Goal: Task Accomplishment & Management: Manage account settings

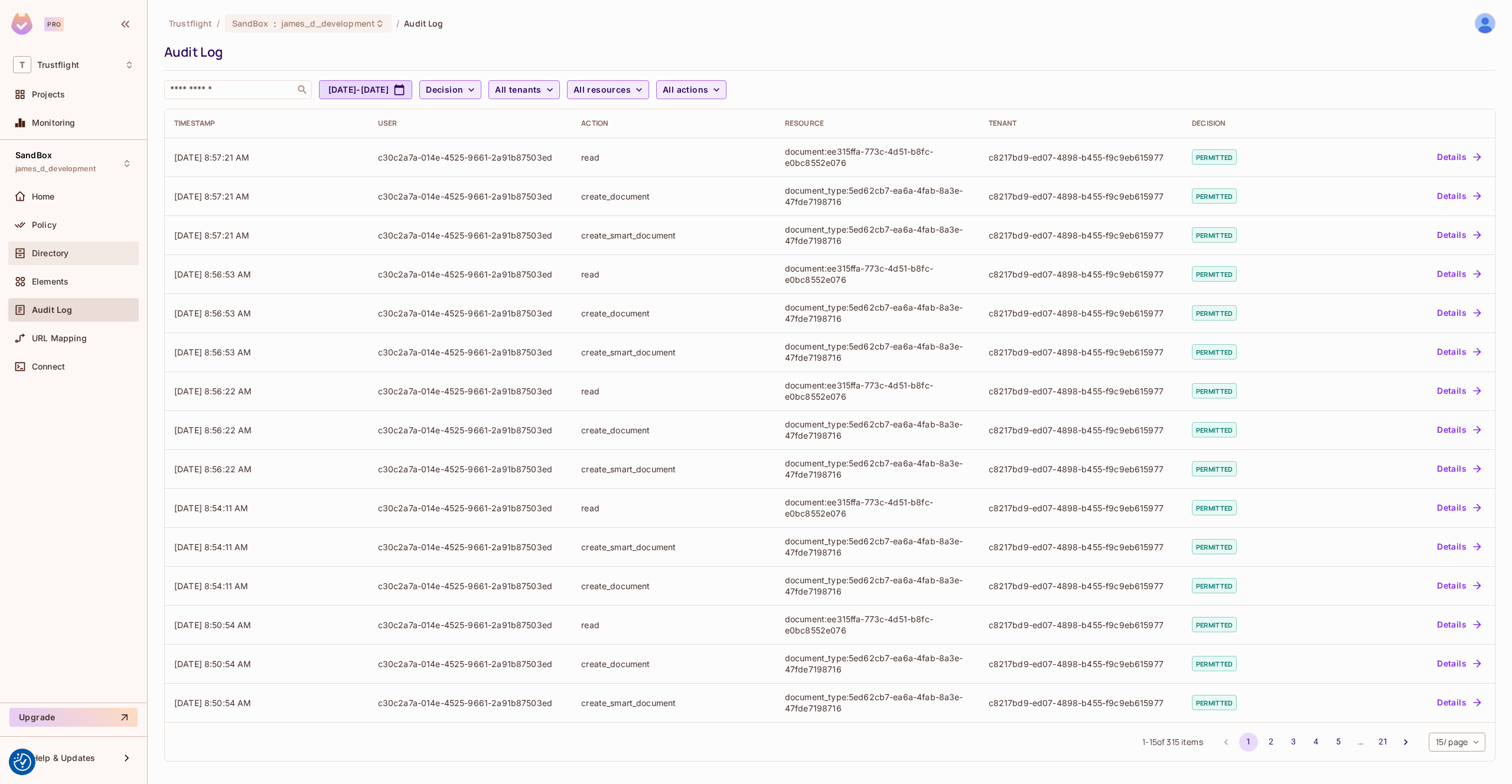
click at [49, 257] on span "Directory" at bounding box center [49, 253] width 36 height 9
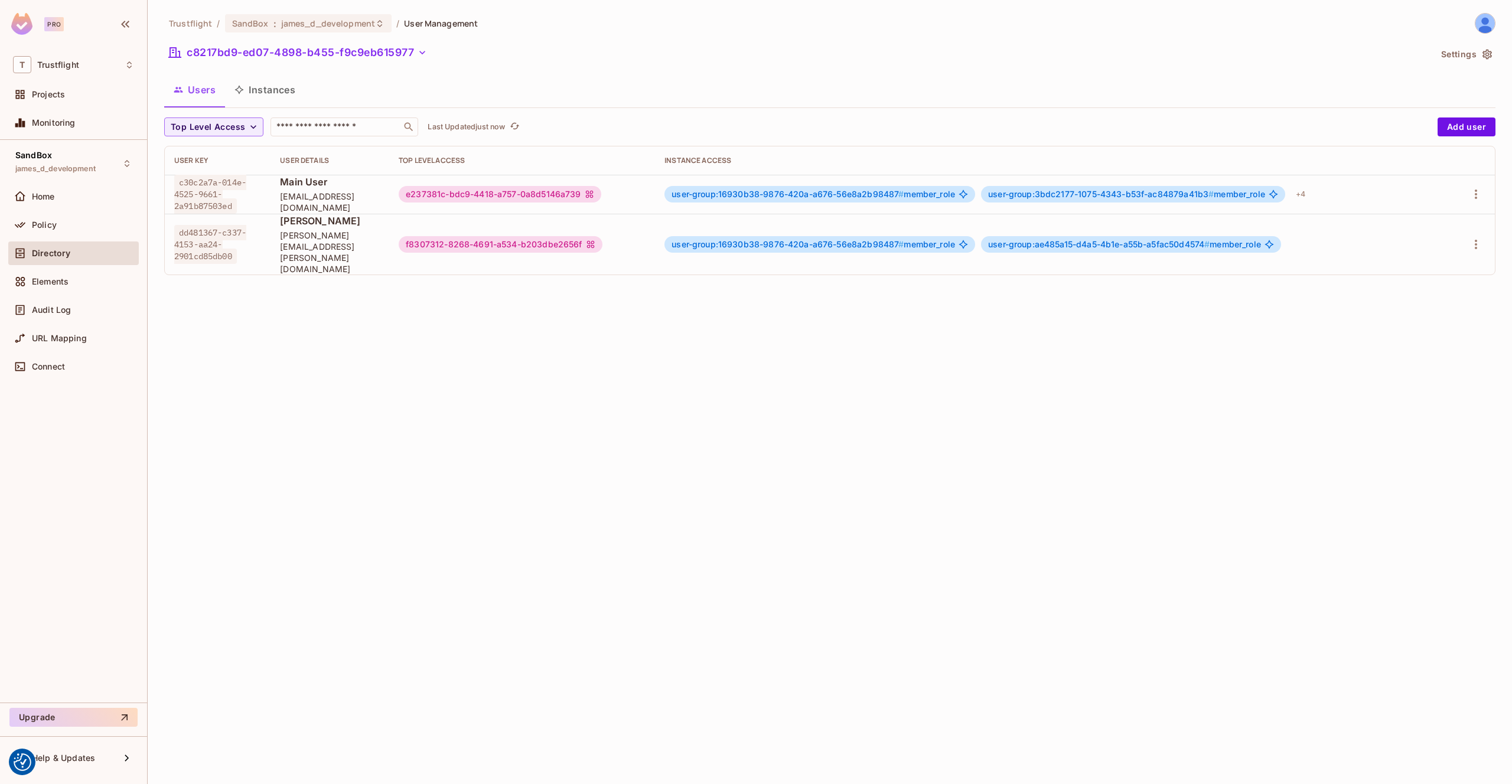
click at [64, 279] on span "Elements" at bounding box center [49, 282] width 36 height 9
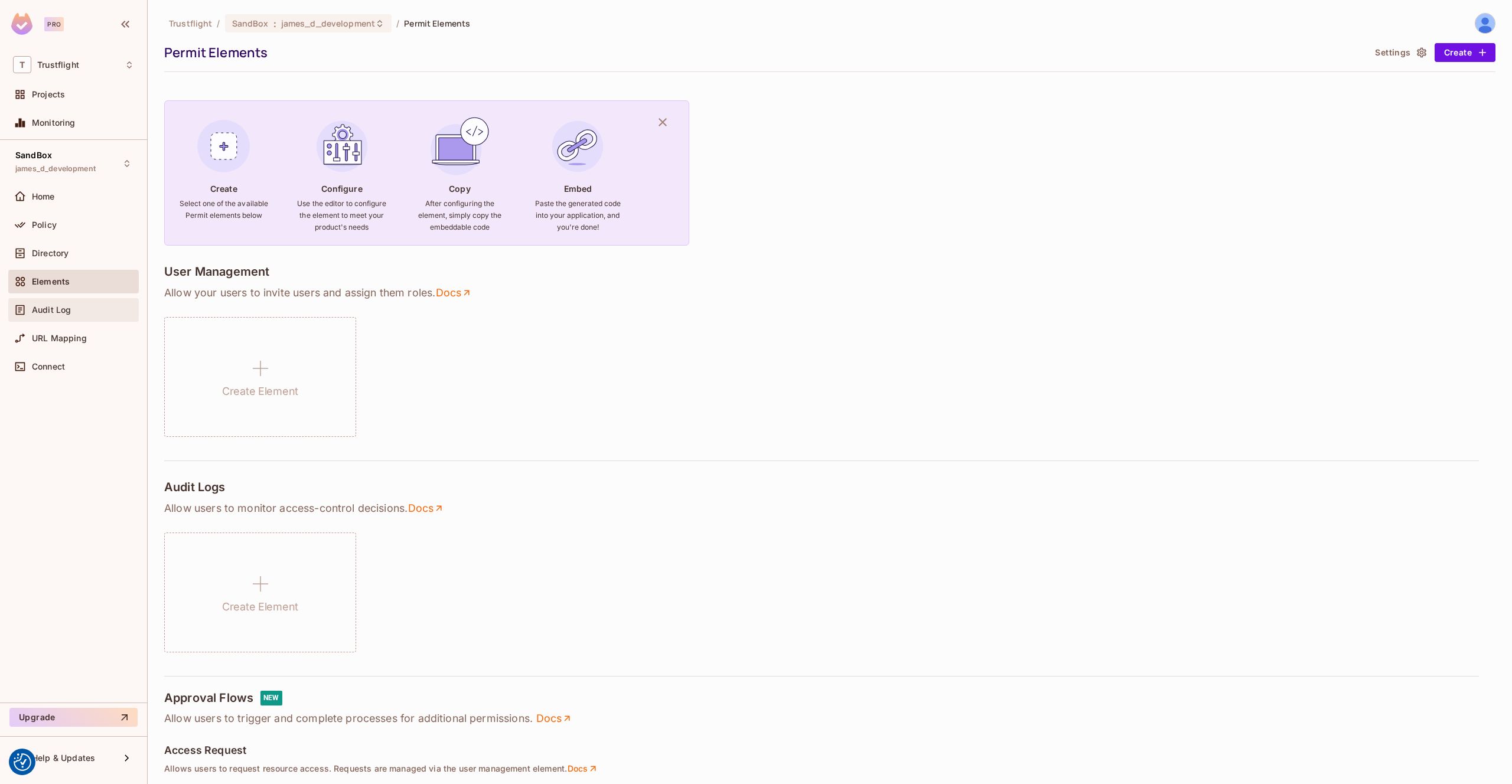
click at [94, 306] on div "Audit Log" at bounding box center [83, 310] width 102 height 9
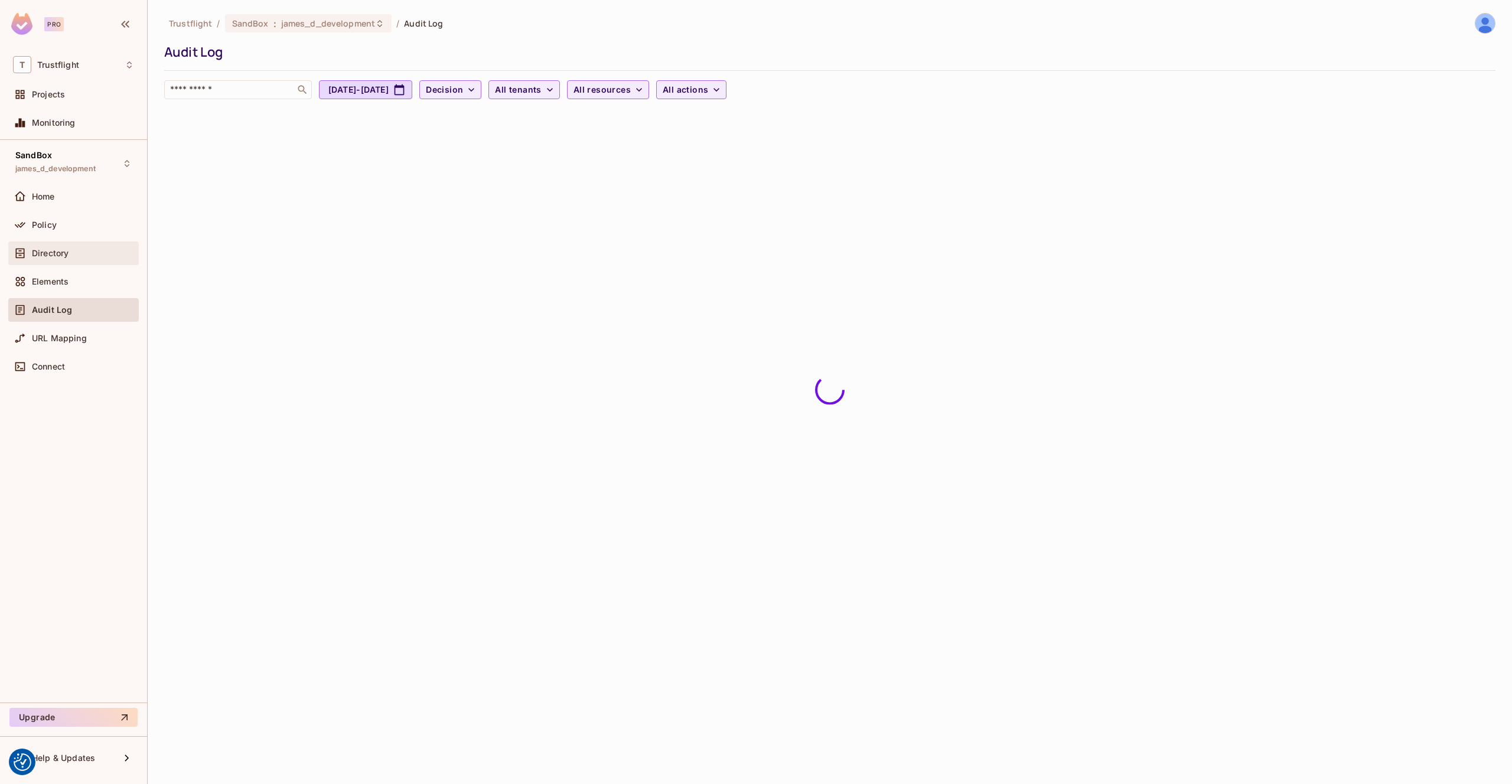
click at [65, 243] on div "Directory" at bounding box center [73, 253] width 130 height 24
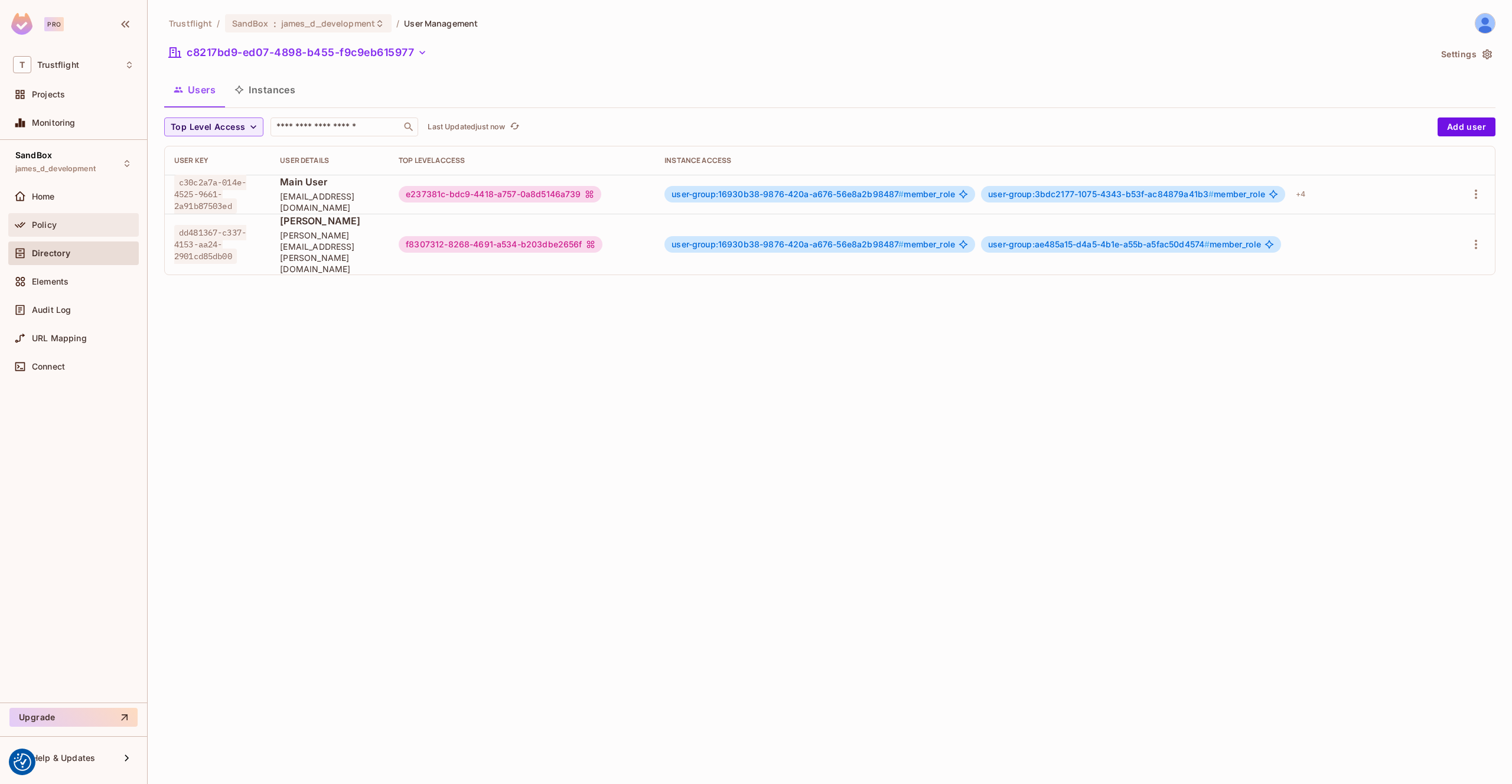
click at [58, 222] on div "Policy" at bounding box center [83, 225] width 102 height 9
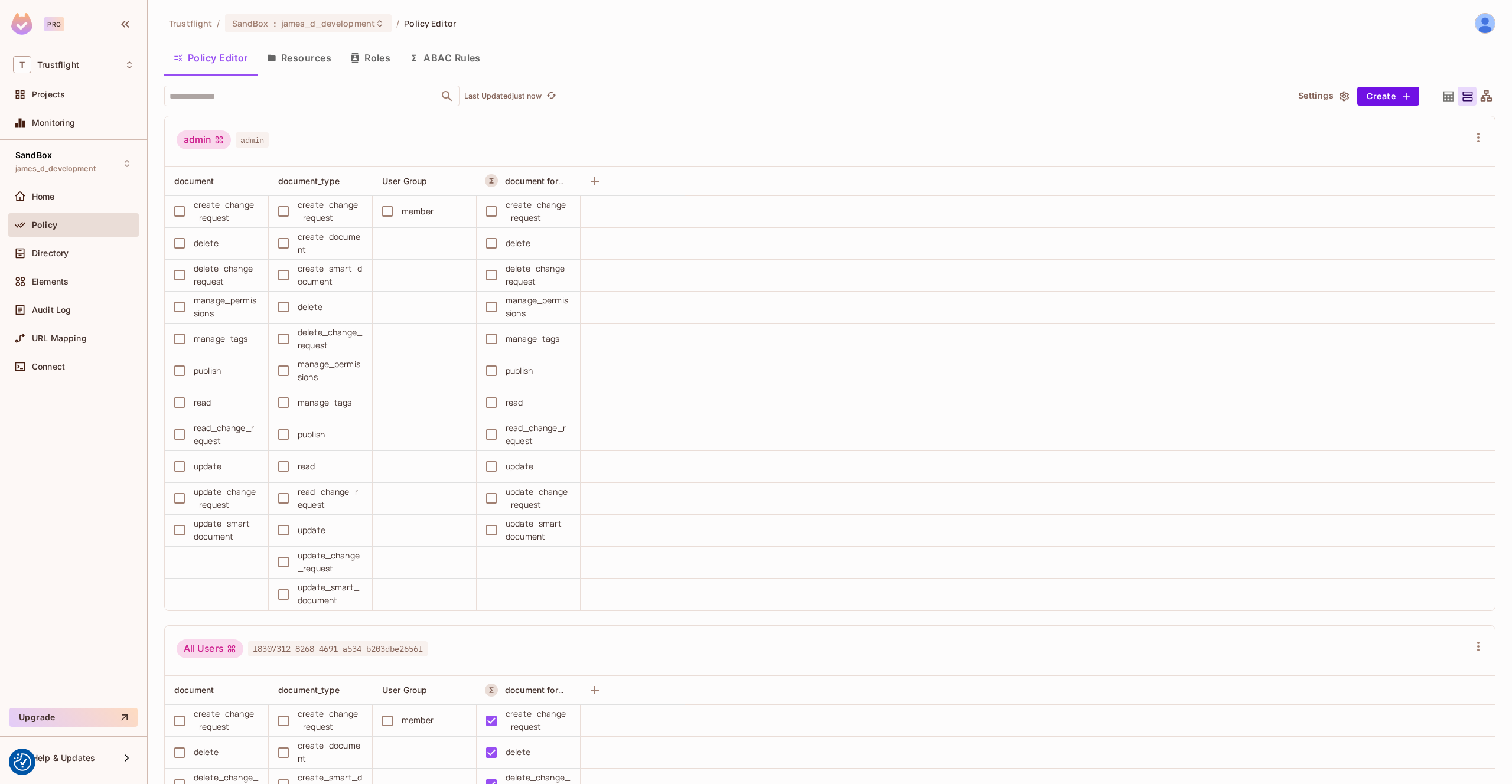
click at [303, 59] on button "Resources" at bounding box center [299, 58] width 83 height 29
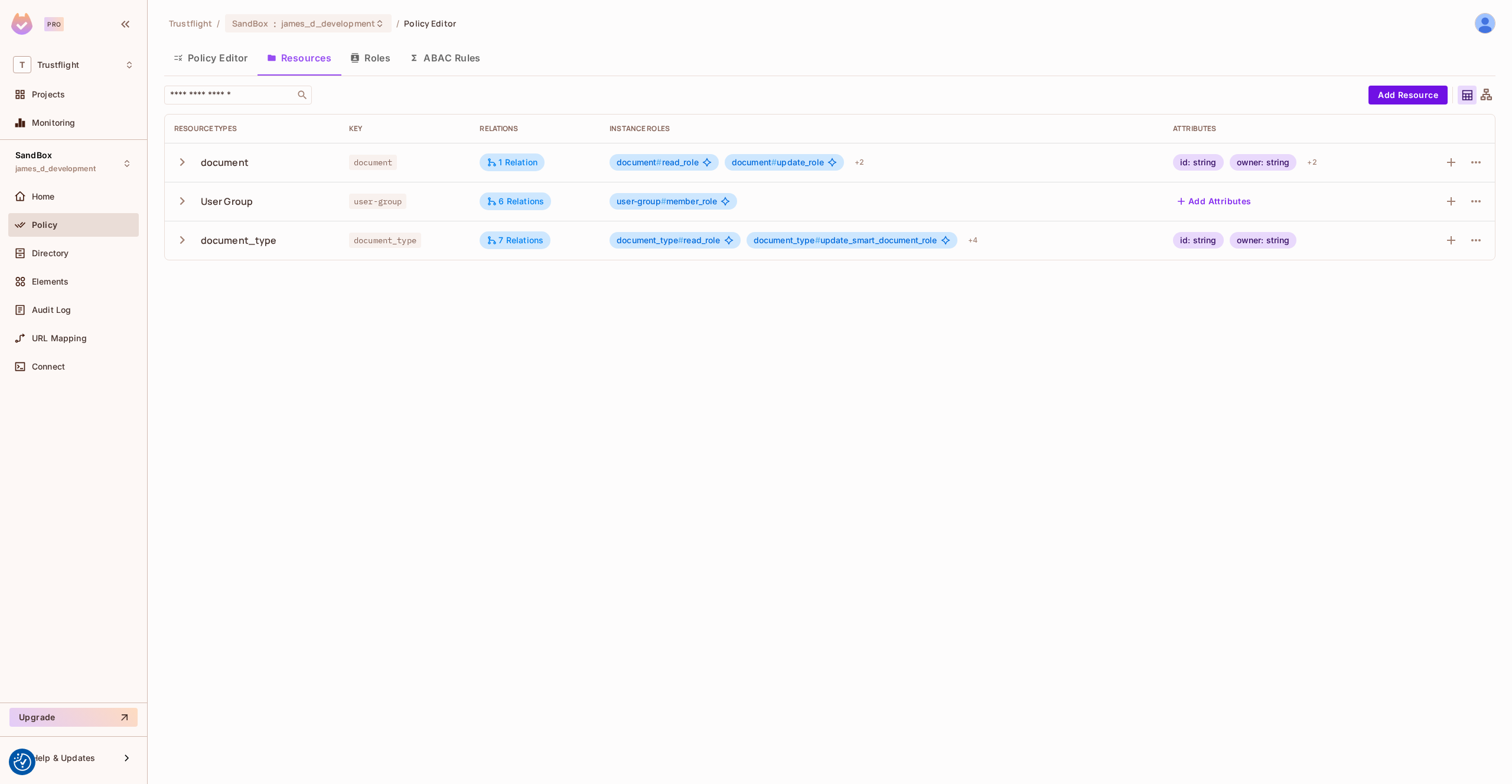
click at [379, 63] on button "Roles" at bounding box center [370, 58] width 59 height 29
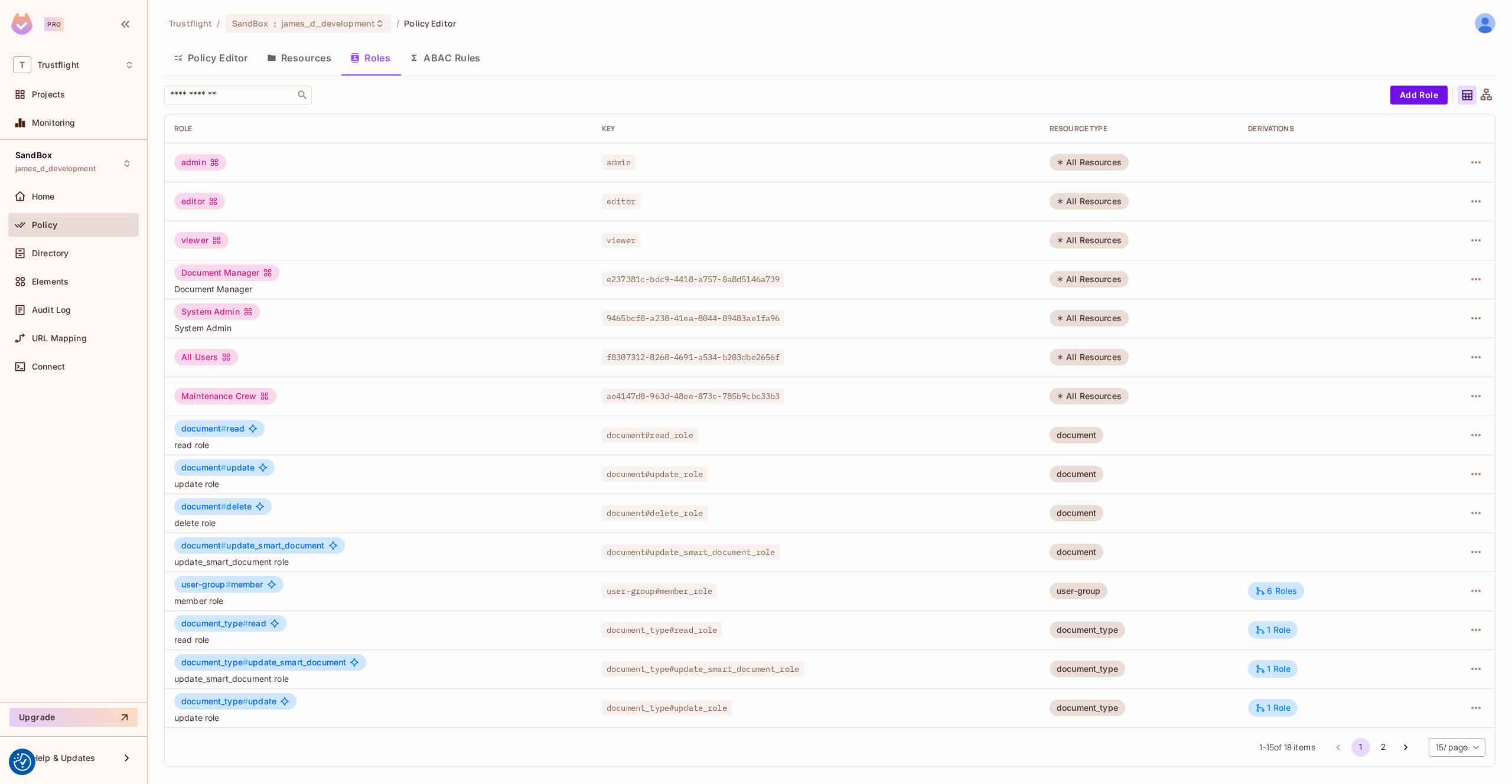
click at [321, 64] on button "Resources" at bounding box center [299, 58] width 83 height 29
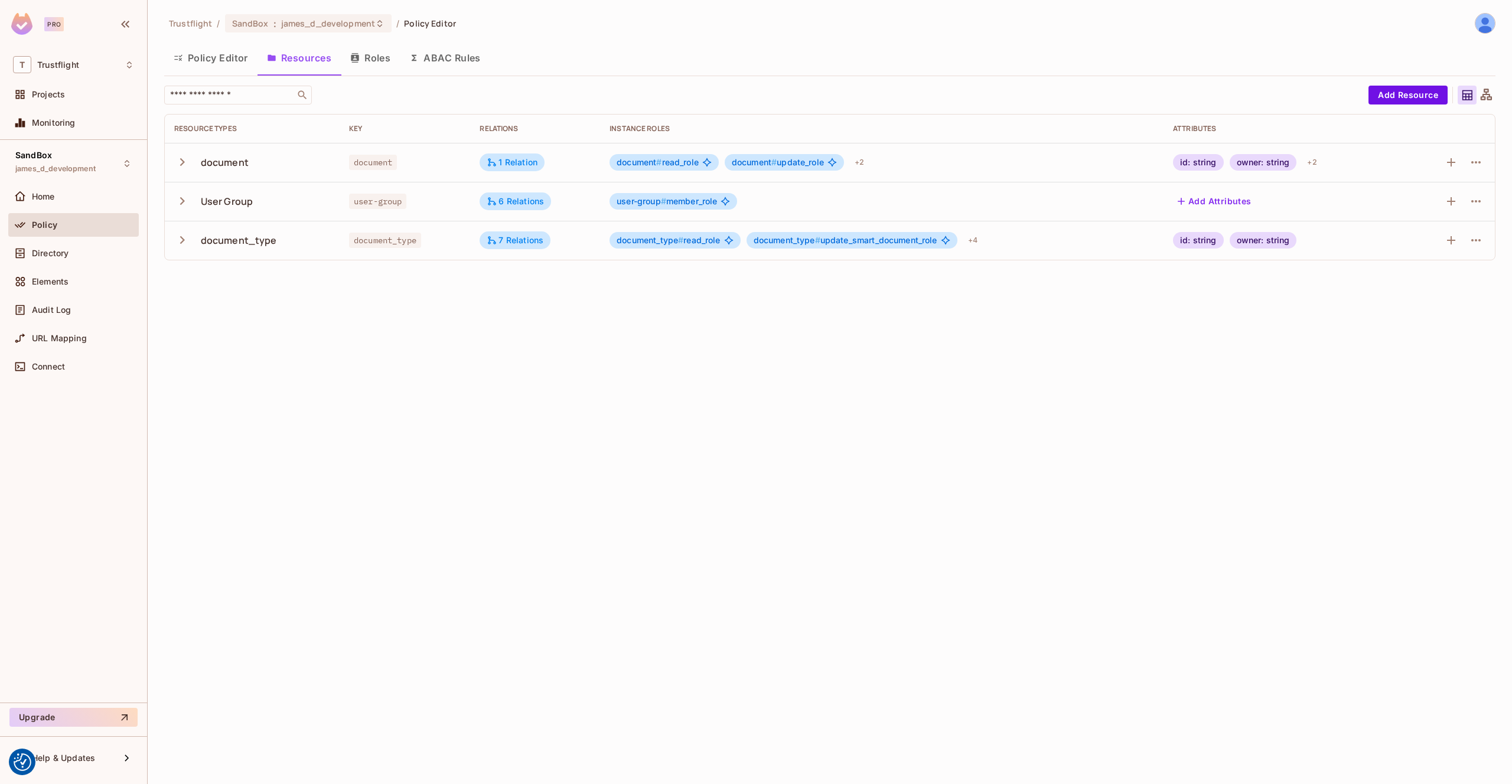
click at [181, 172] on button "button" at bounding box center [184, 162] width 21 height 25
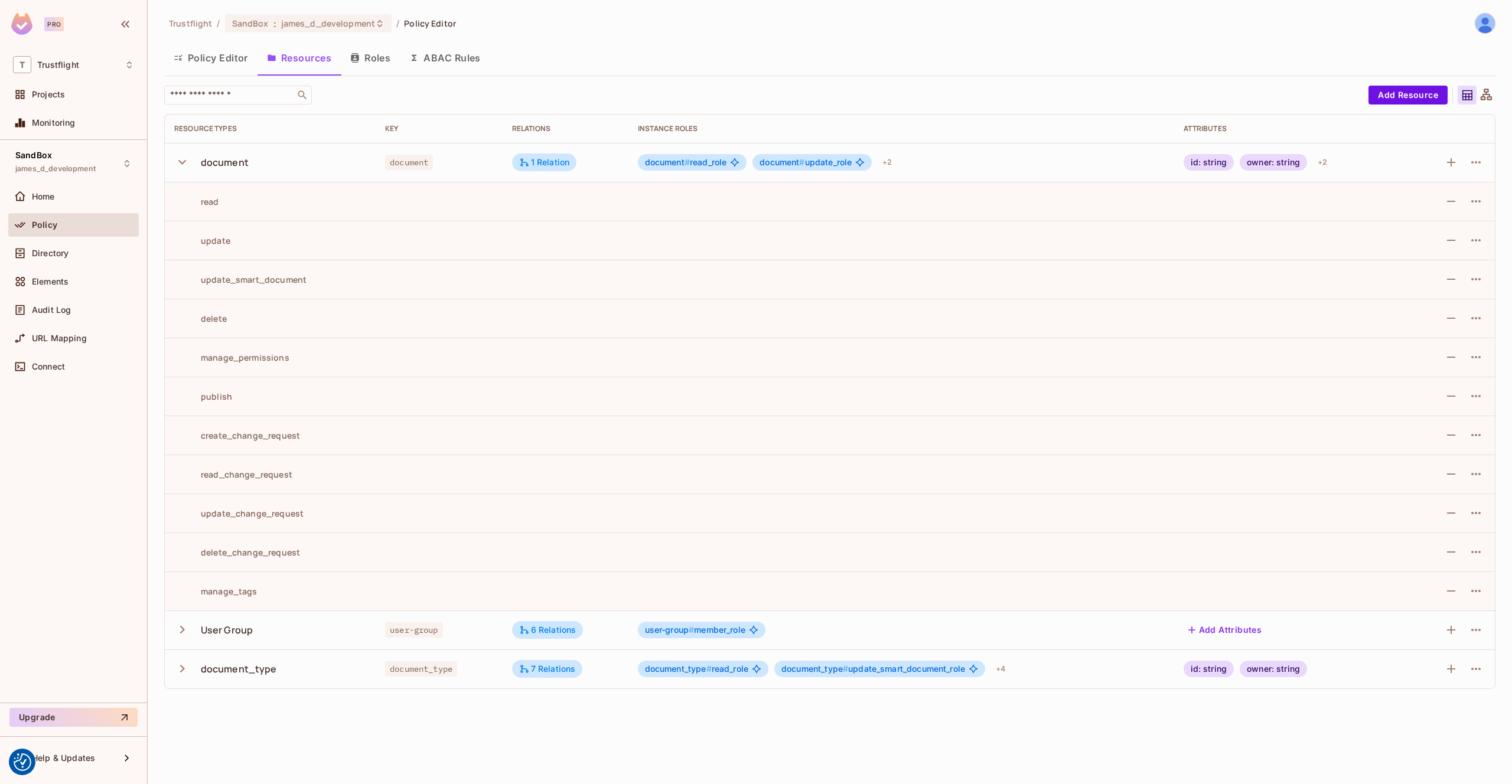
click at [181, 172] on button "button" at bounding box center [184, 162] width 21 height 25
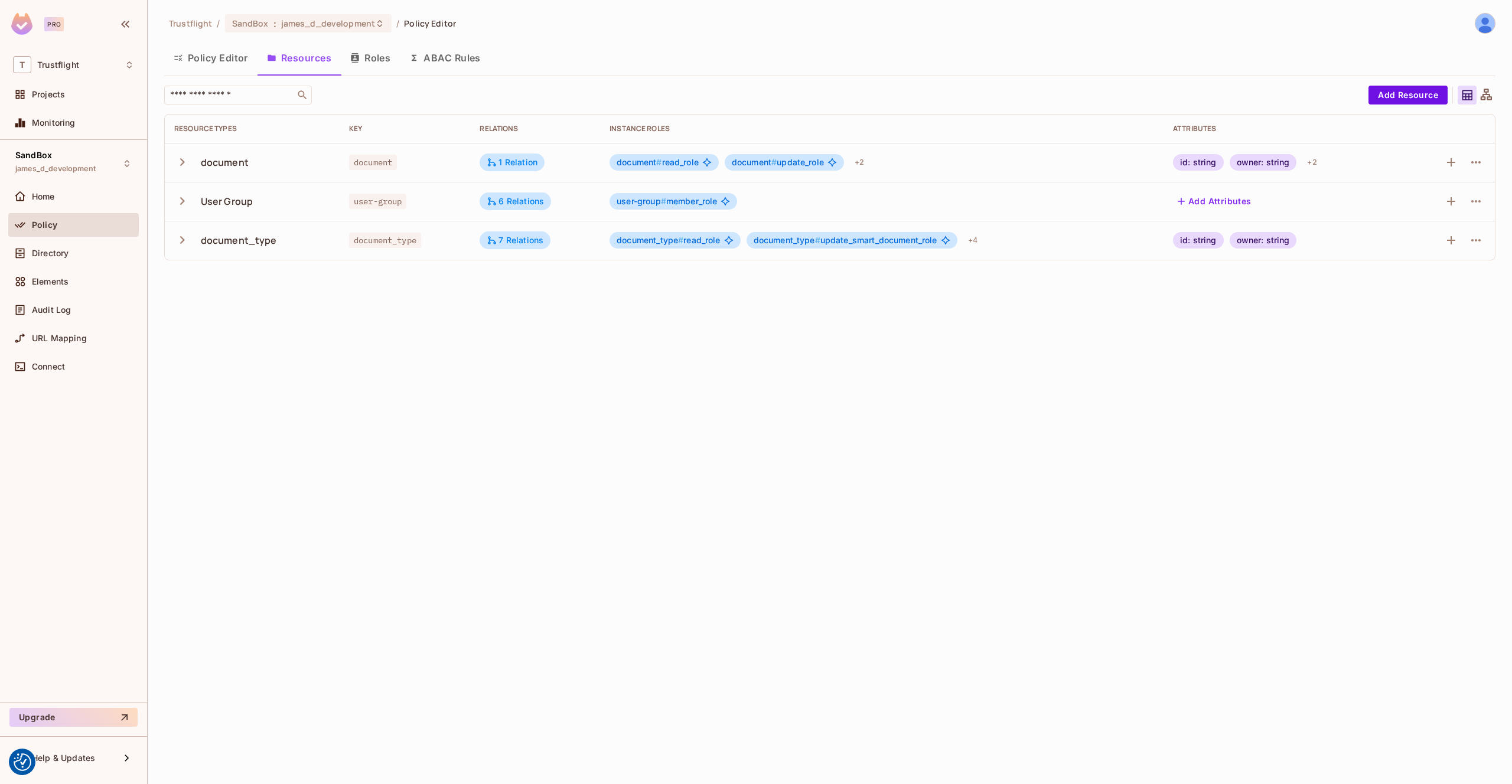
drag, startPoint x: 214, startPoint y: 59, endPoint x: 361, endPoint y: 69, distance: 147.3
click at [215, 59] on button "Policy Editor" at bounding box center [211, 58] width 93 height 29
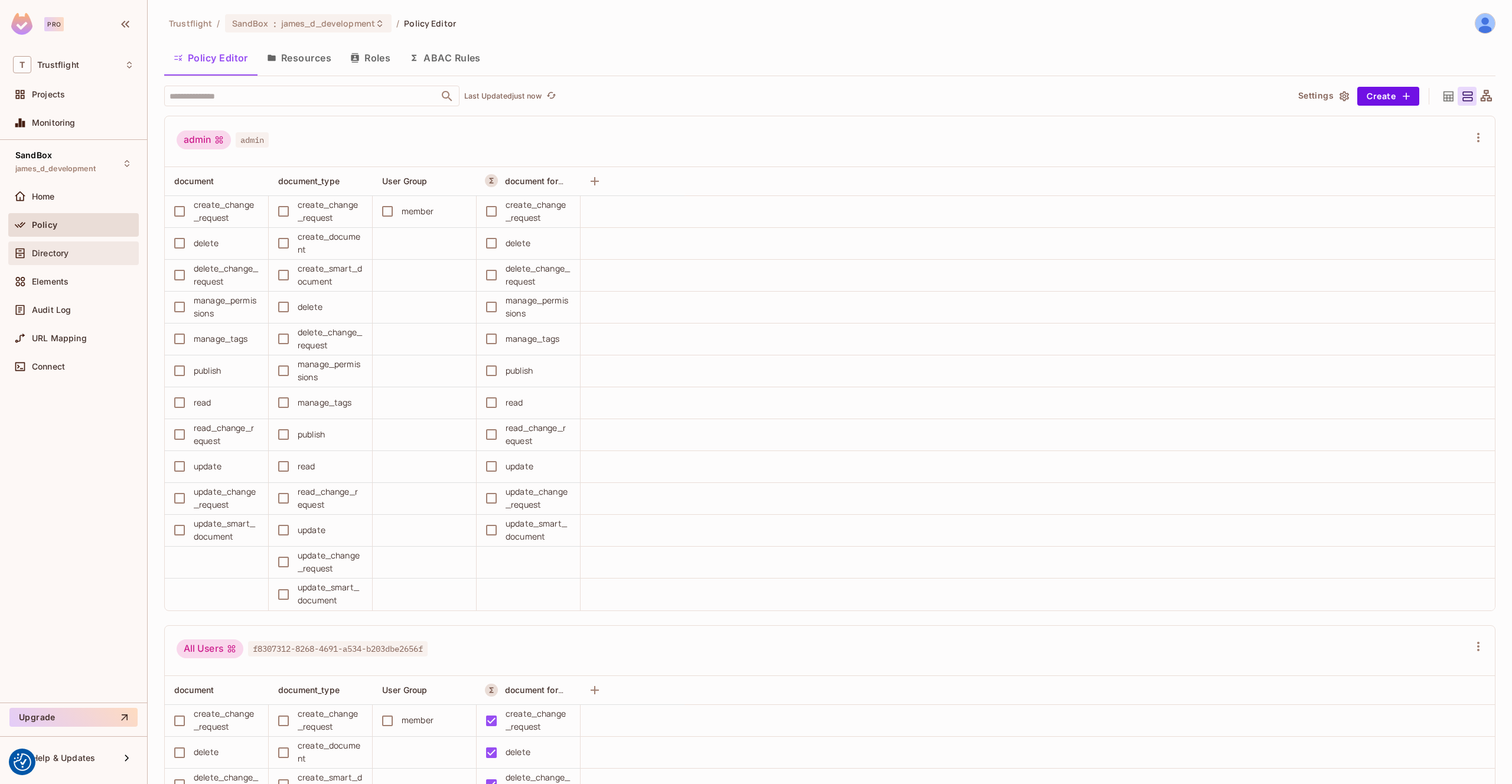
click at [72, 260] on div "Directory" at bounding box center [73, 253] width 130 height 24
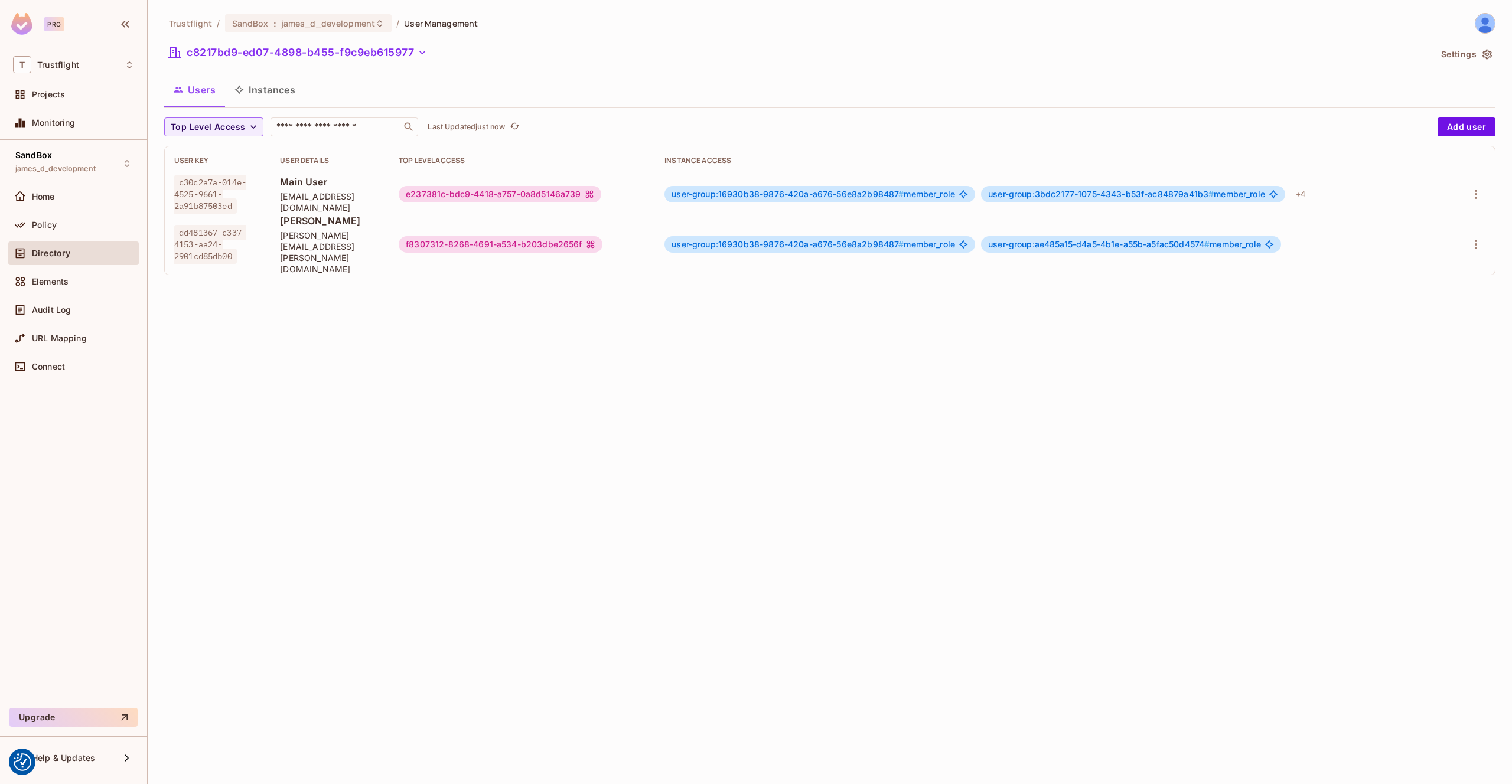
click at [272, 90] on button "Instances" at bounding box center [265, 90] width 79 height 29
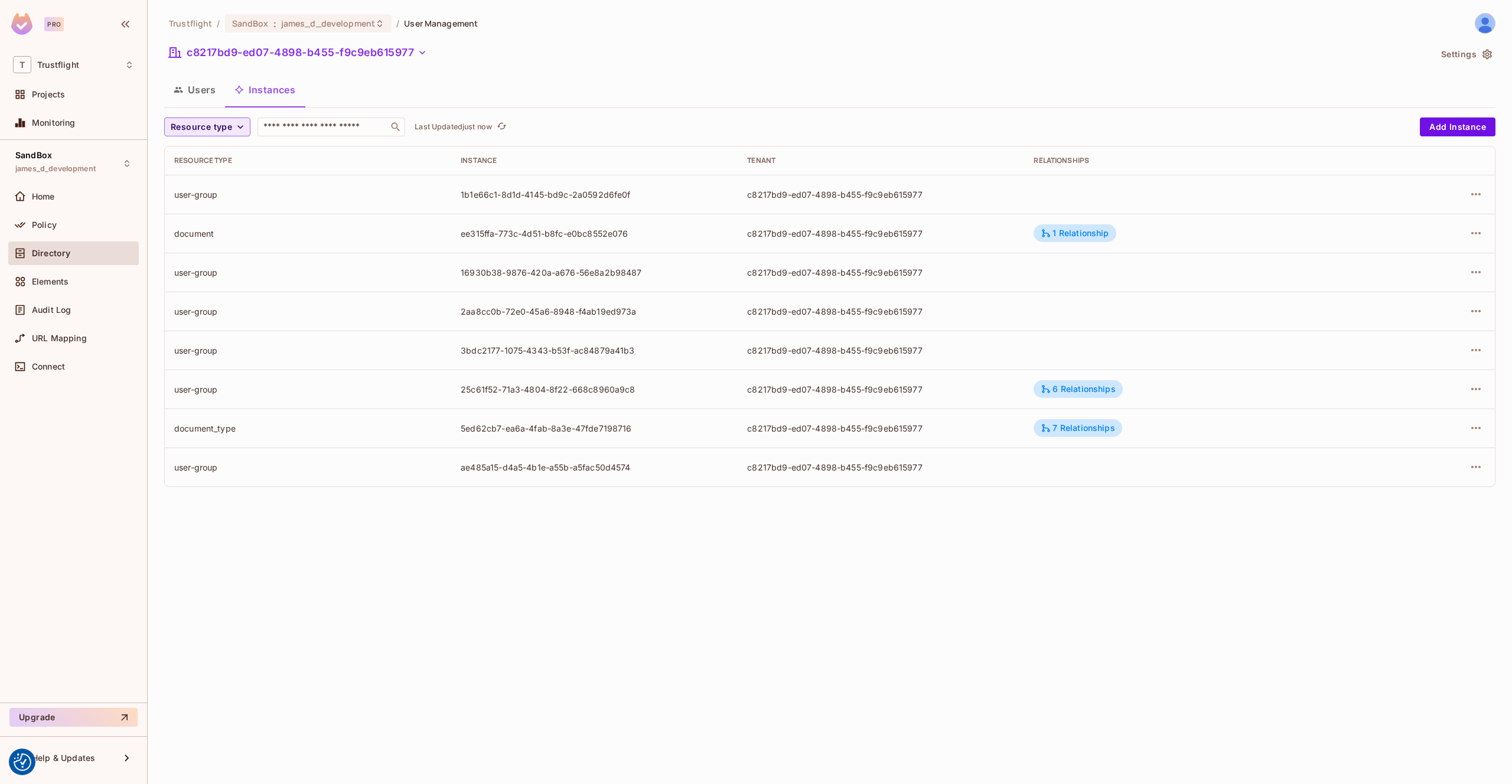
click at [235, 130] on icon "button" at bounding box center [240, 127] width 12 height 12
click at [196, 104] on div at bounding box center [756, 392] width 1512 height 784
drag, startPoint x: 198, startPoint y: 97, endPoint x: 216, endPoint y: 98, distance: 18.0
click at [188, 99] on button "Users" at bounding box center [194, 90] width 61 height 29
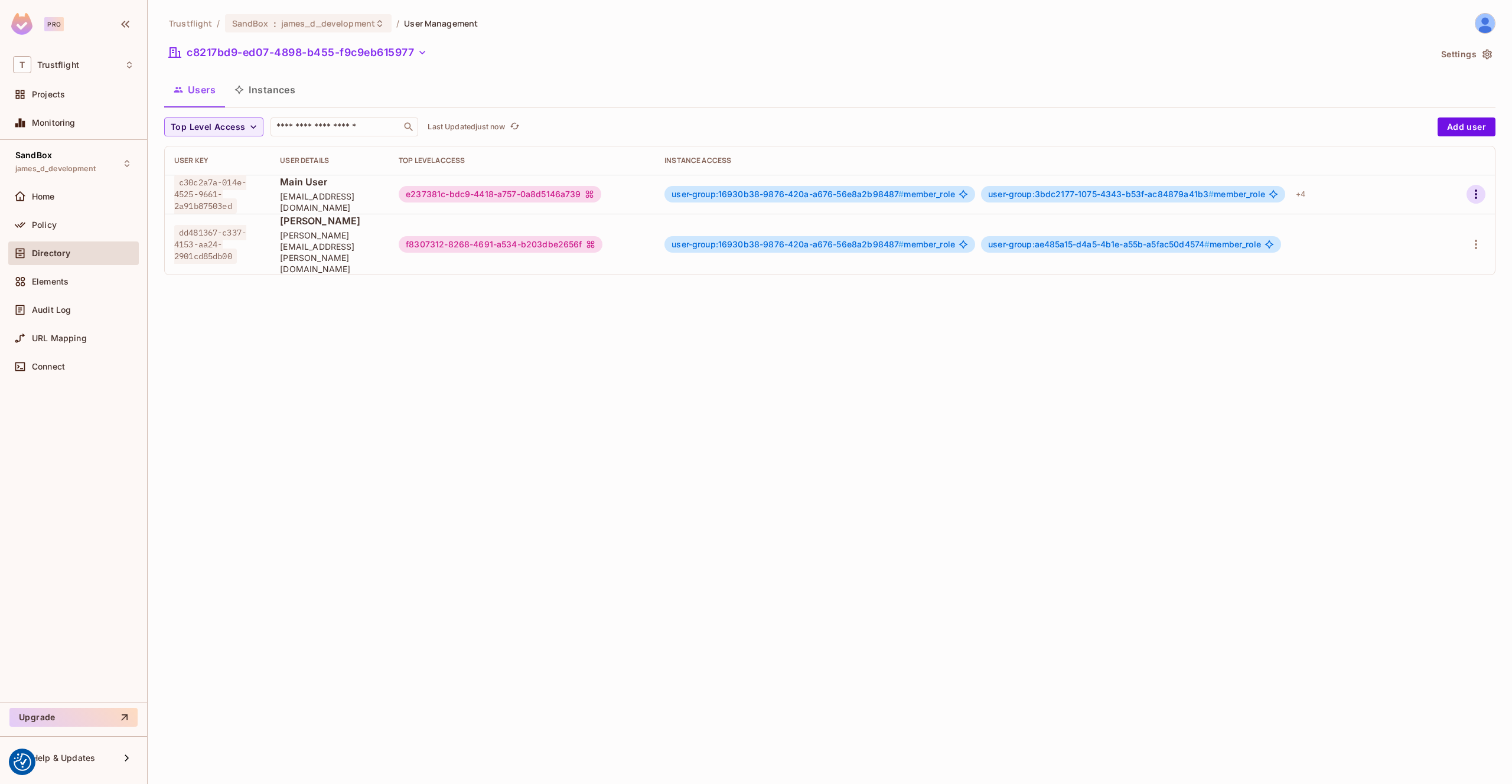
click at [1483, 191] on button "button" at bounding box center [1476, 194] width 19 height 19
click at [1431, 223] on li "Edit" at bounding box center [1425, 221] width 104 height 26
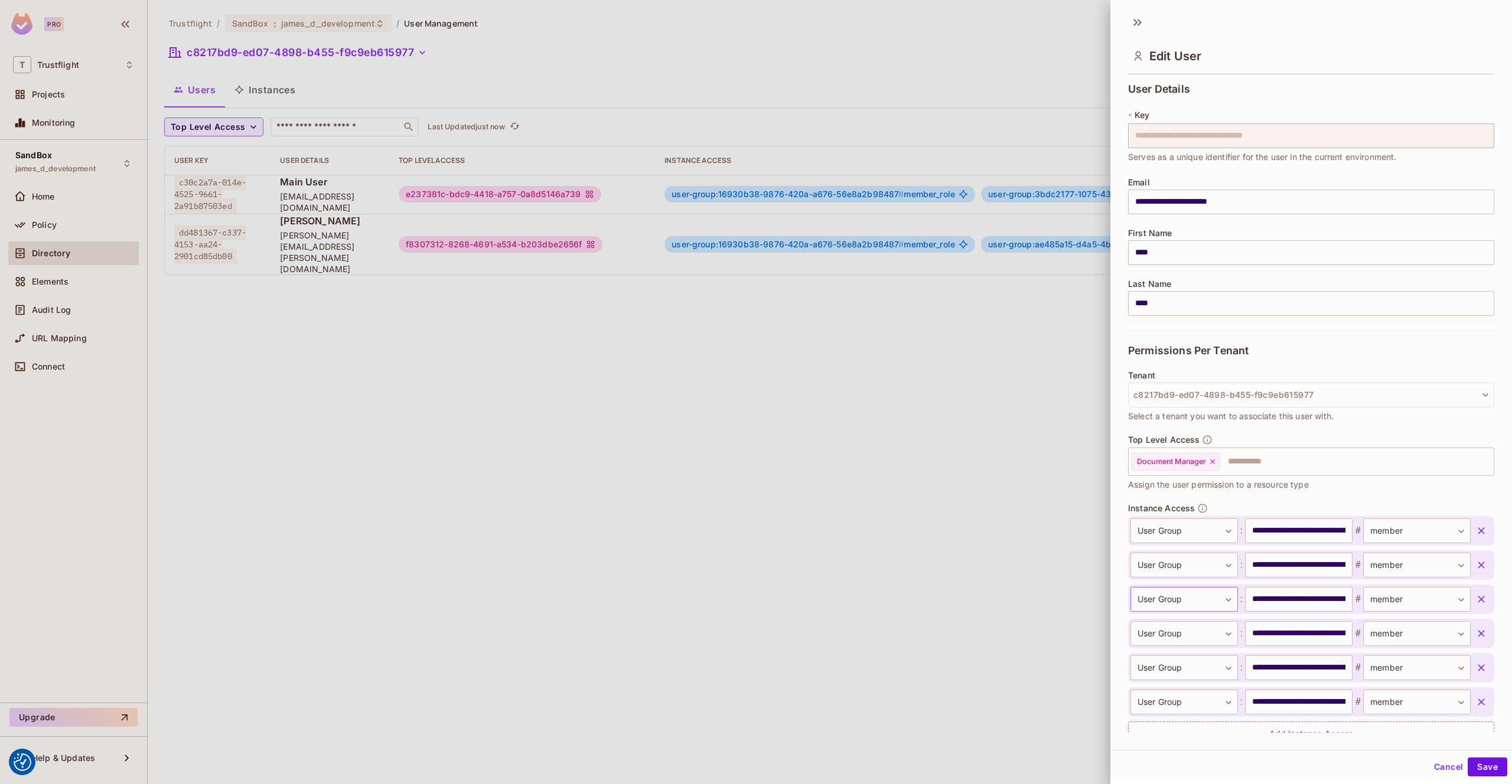
scroll to position [49, 0]
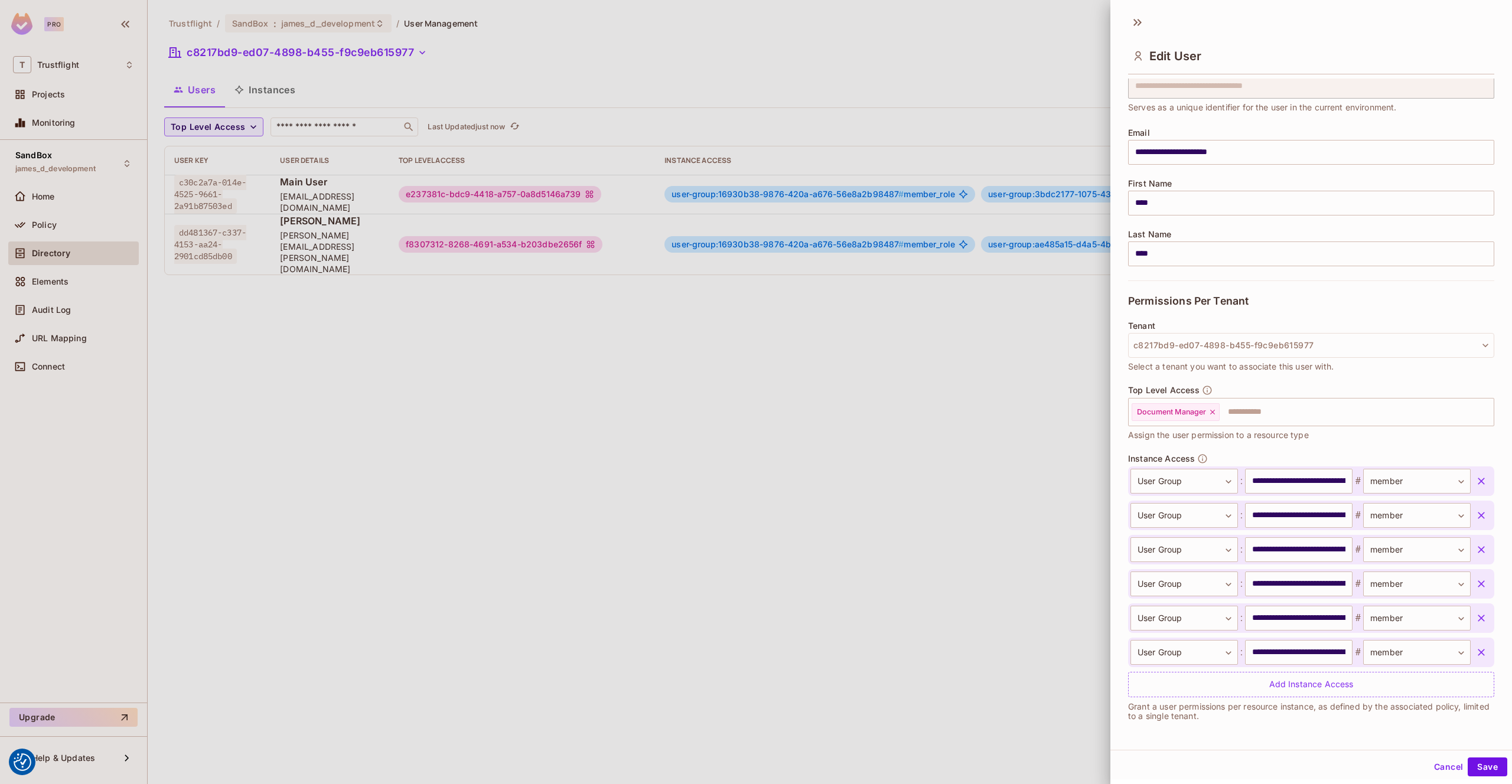
click at [894, 486] on div at bounding box center [756, 392] width 1512 height 784
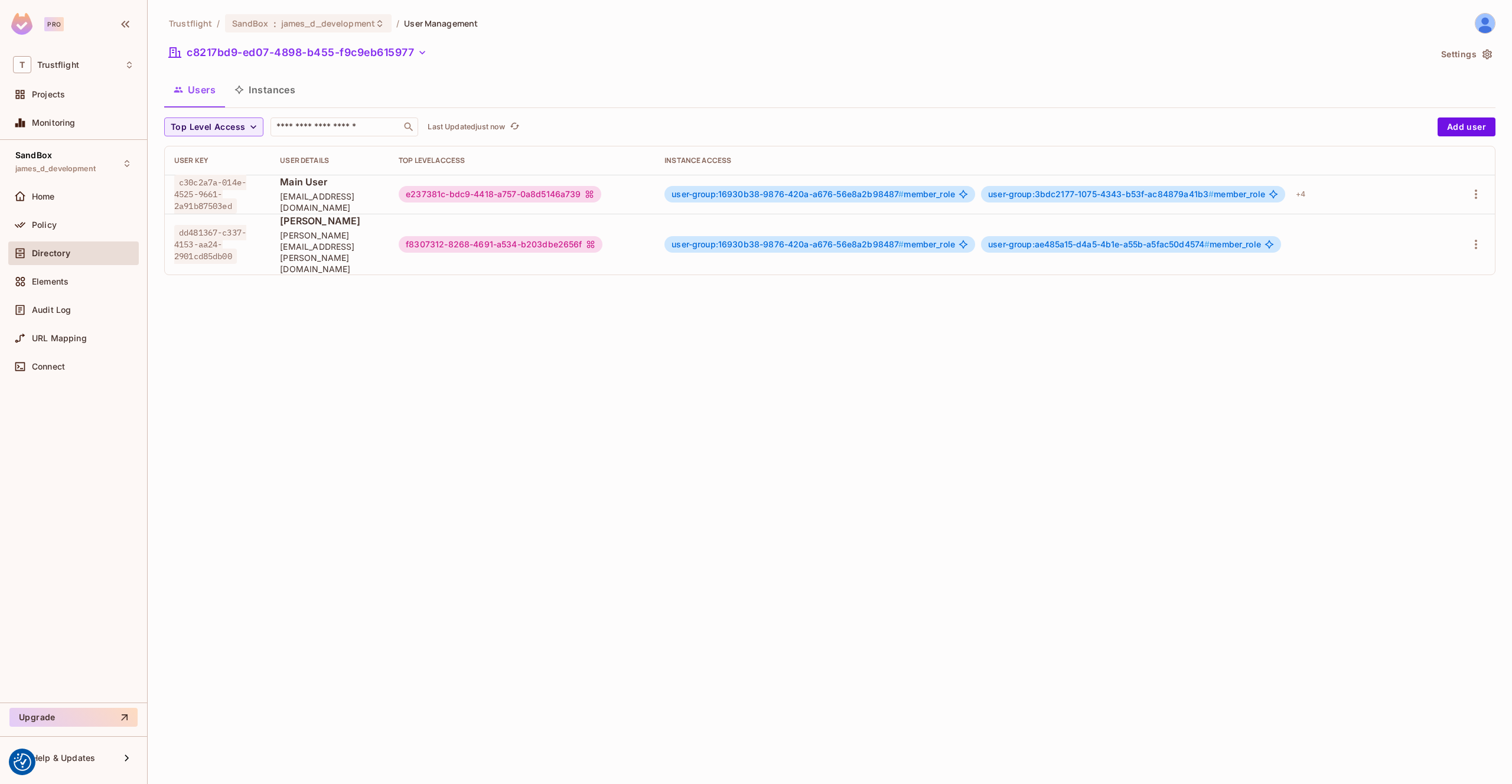
click at [262, 97] on button "Instances" at bounding box center [265, 90] width 79 height 29
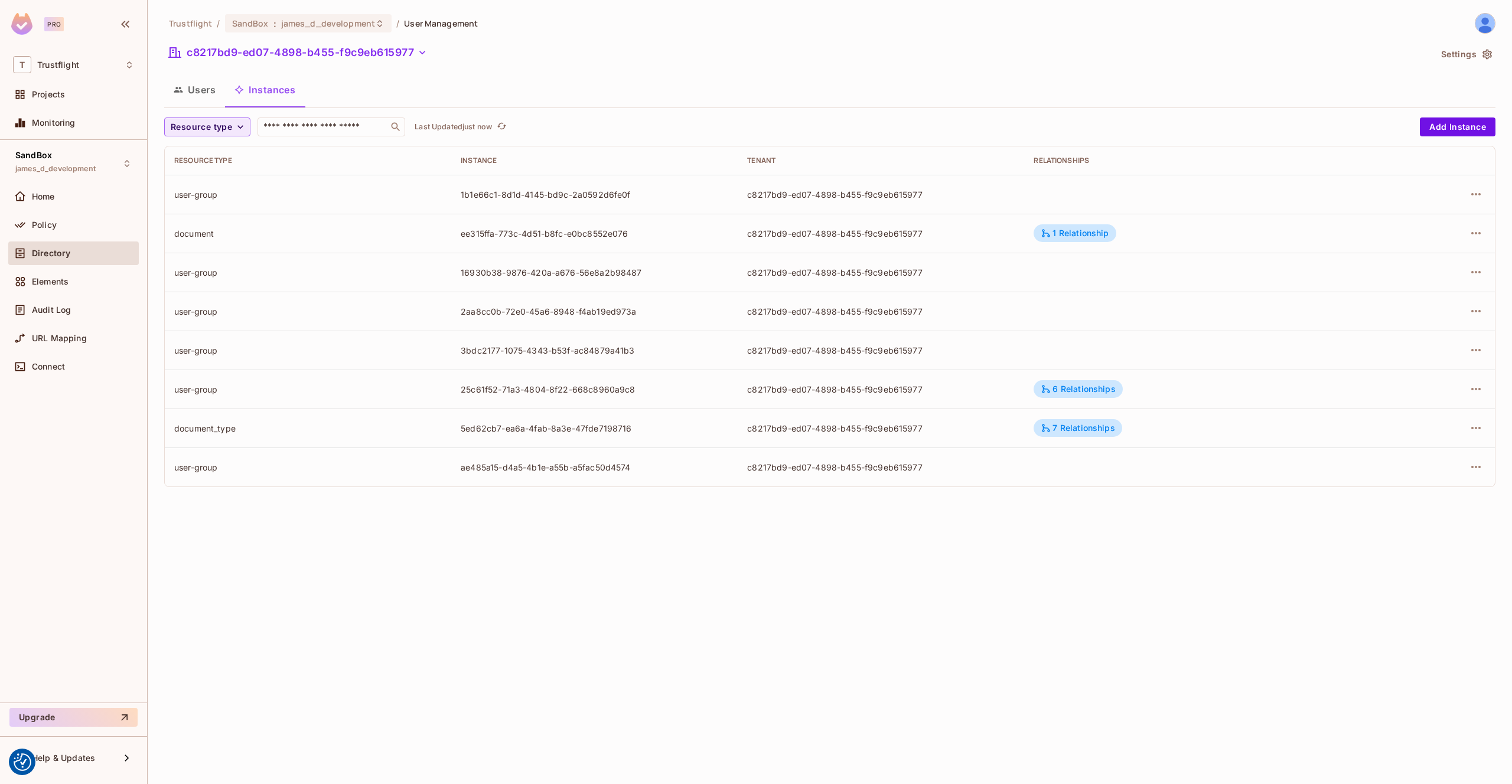
click at [233, 128] on button "Resource type" at bounding box center [208, 127] width 86 height 19
click at [359, 177] on div at bounding box center [756, 392] width 1512 height 784
click at [1493, 190] on td at bounding box center [1434, 194] width 122 height 39
click at [1479, 195] on icon "button" at bounding box center [1476, 194] width 14 height 14
click at [1398, 225] on div "Edit Resource Instance" at bounding box center [1405, 221] width 92 height 12
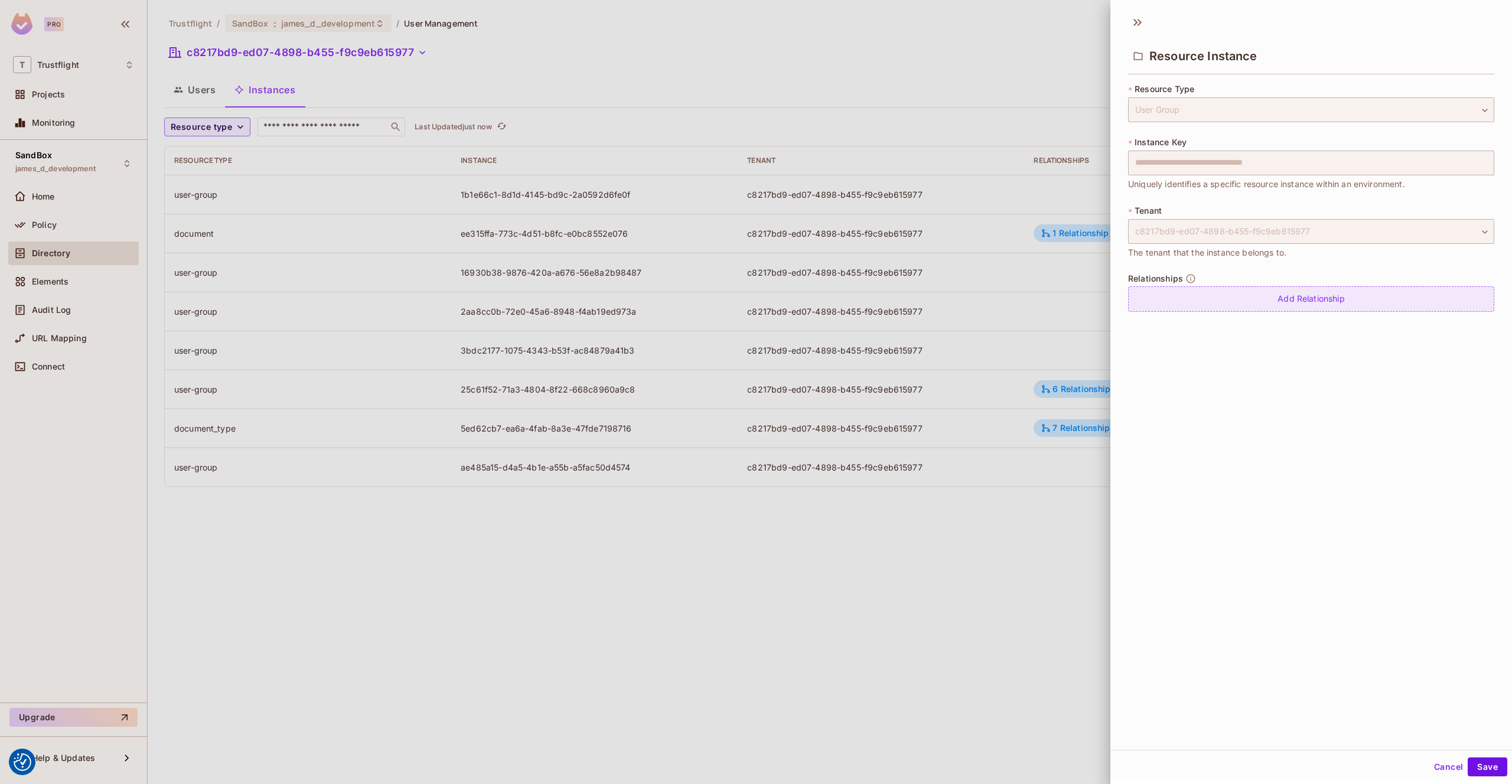
click at [1269, 302] on div "Add Relationship" at bounding box center [1311, 299] width 366 height 25
click at [1253, 303] on body "We use cookies to enhance your browsing experience, serve personalized ads or c…" at bounding box center [756, 392] width 1512 height 784
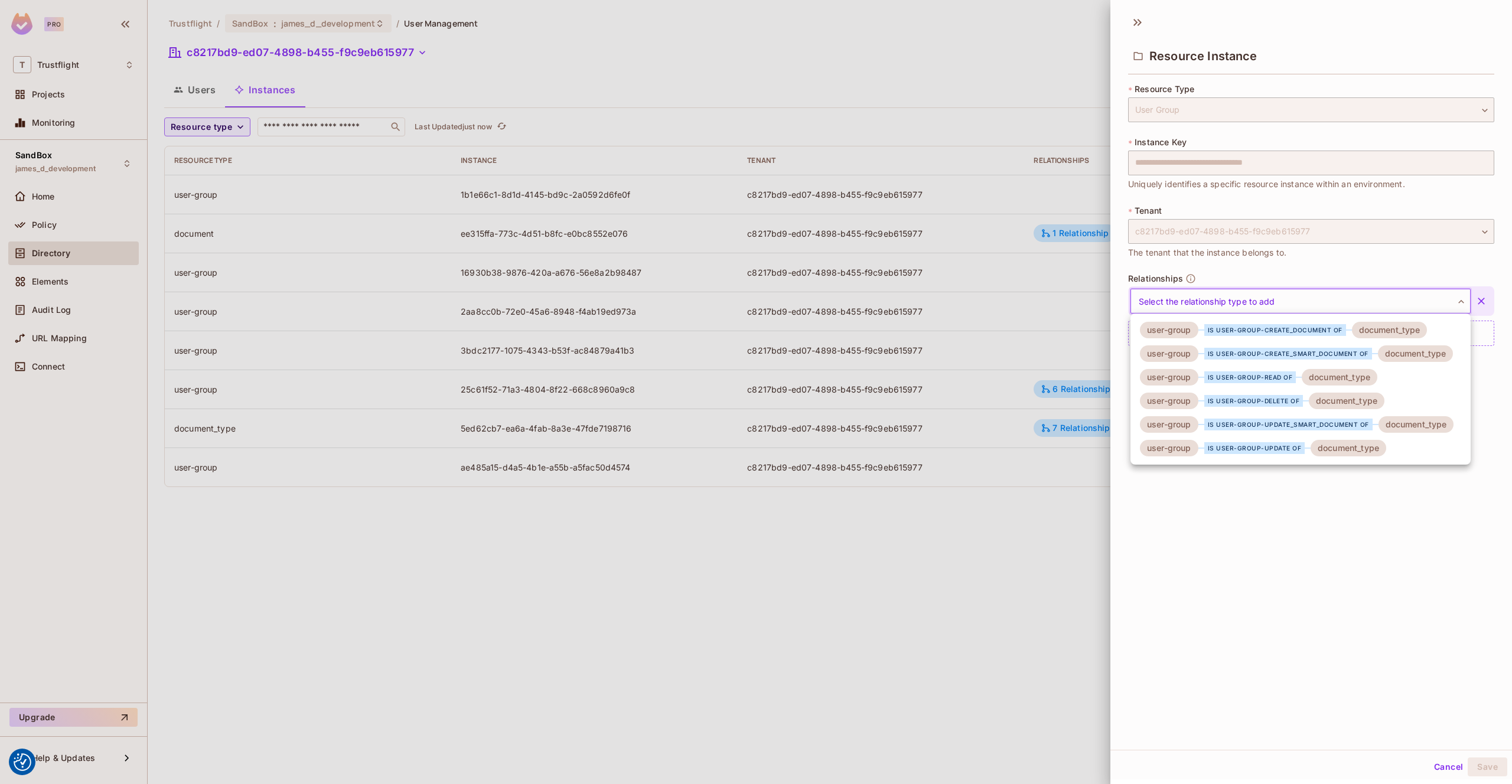
click at [819, 82] on div at bounding box center [756, 392] width 1512 height 784
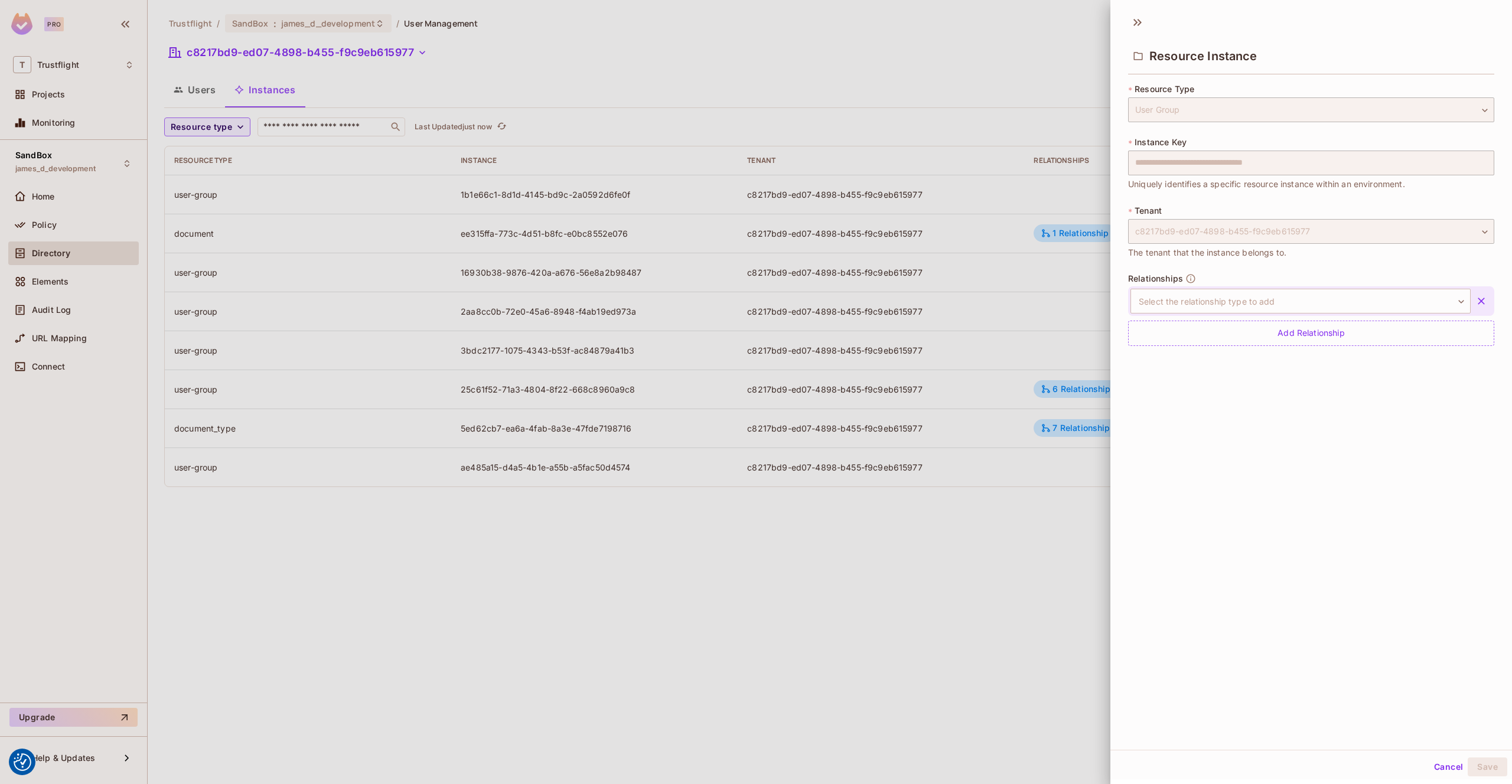
click at [811, 83] on div at bounding box center [756, 392] width 1512 height 784
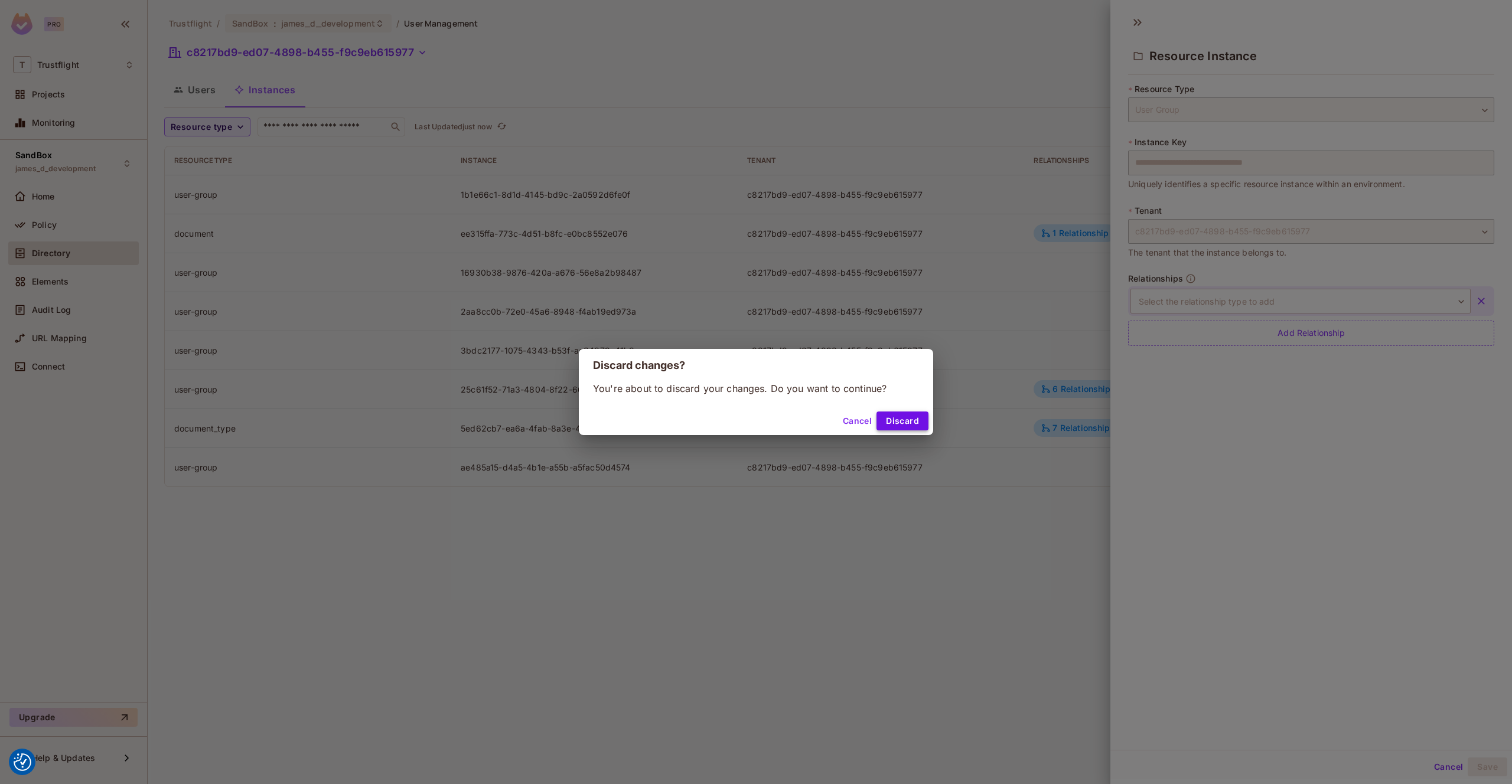
drag, startPoint x: 892, startPoint y: 411, endPoint x: 898, endPoint y: 417, distance: 8.5
click at [893, 411] on div "Cancel Discard" at bounding box center [756, 421] width 354 height 29
click at [899, 417] on button "Discard" at bounding box center [902, 421] width 52 height 19
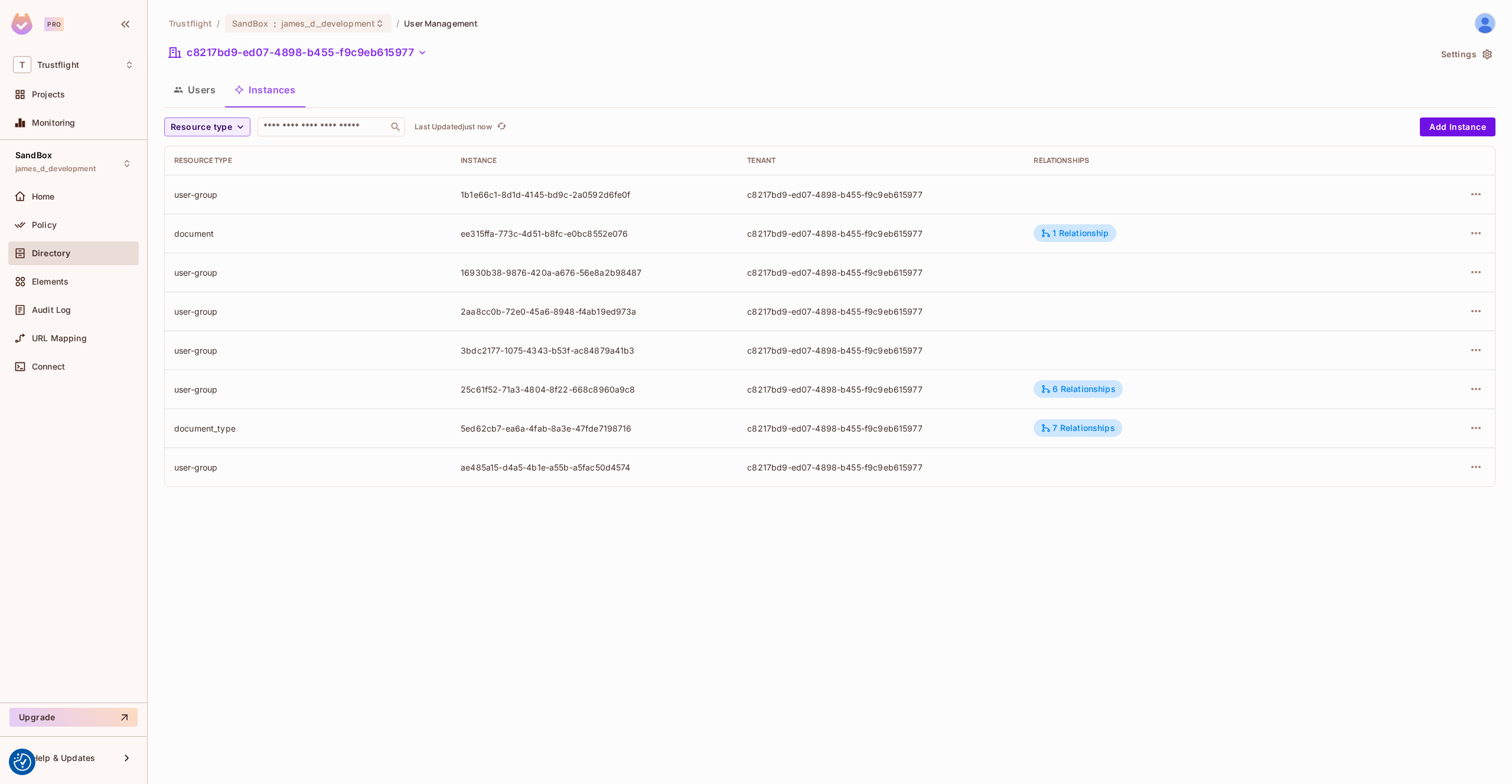
click at [208, 97] on button "Users" at bounding box center [194, 90] width 61 height 29
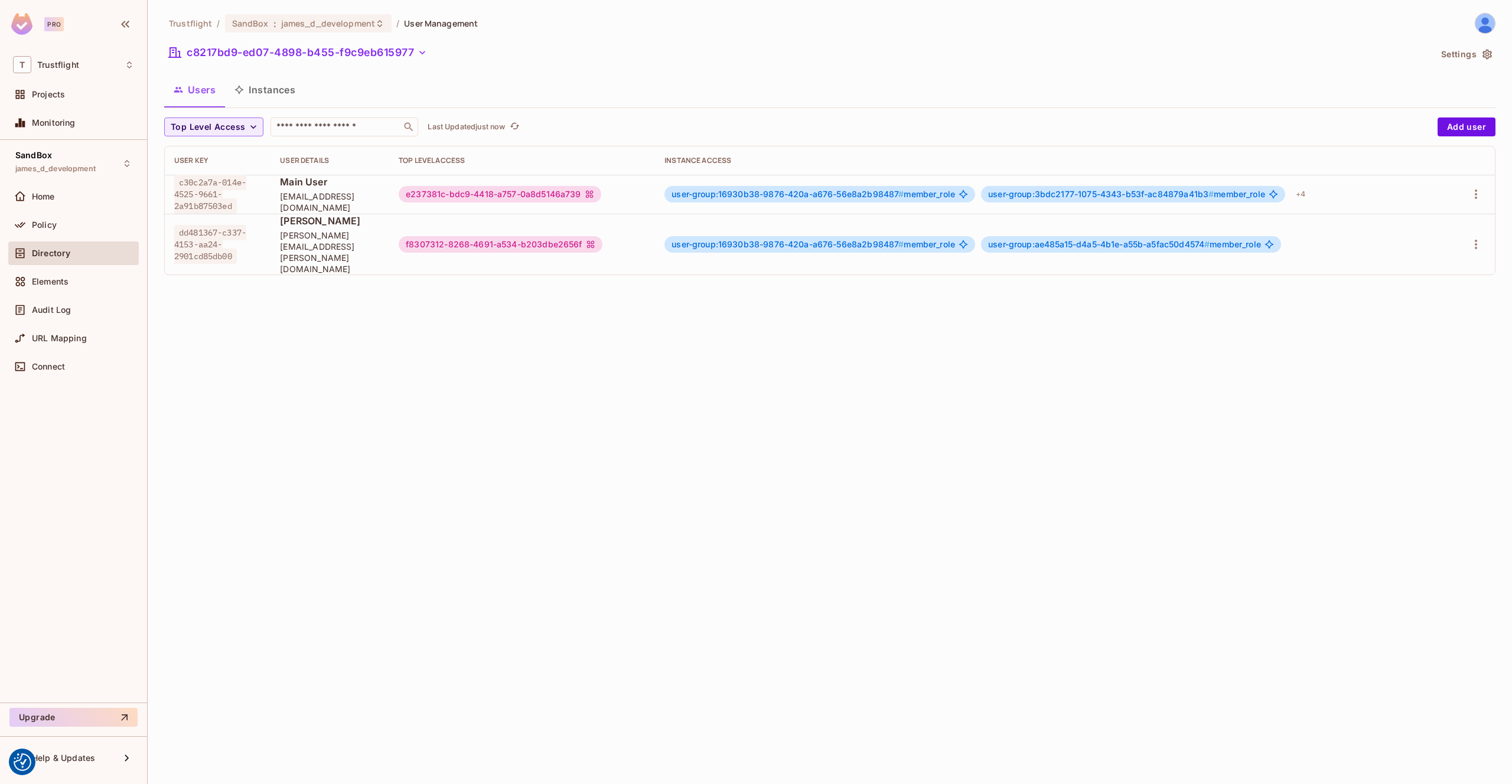
drag, startPoint x: 72, startPoint y: 220, endPoint x: 157, endPoint y: 228, distance: 85.4
click at [72, 220] on div "Policy" at bounding box center [83, 225] width 102 height 9
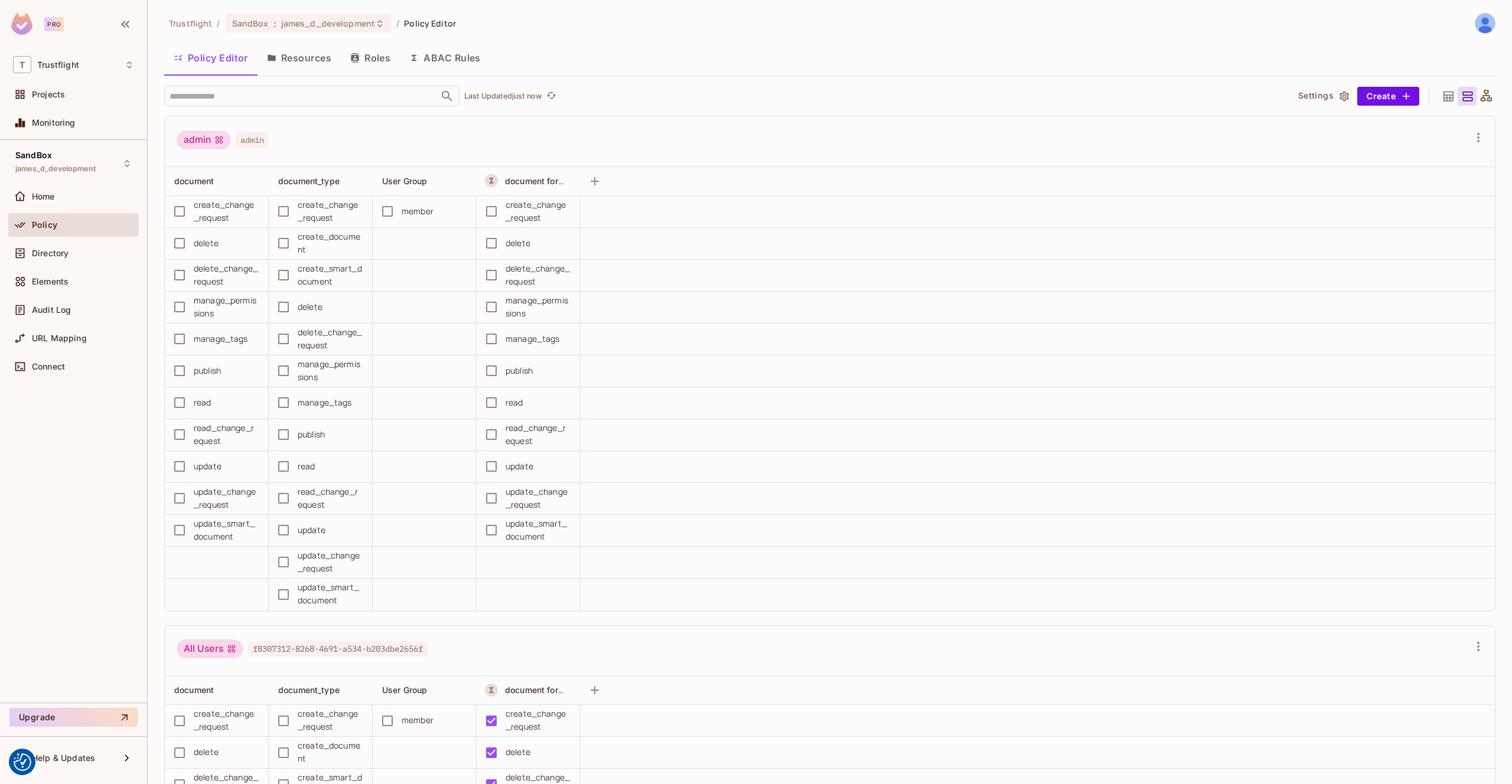
click at [370, 54] on button "Roles" at bounding box center [370, 58] width 59 height 29
